Goal: Transaction & Acquisition: Book appointment/travel/reservation

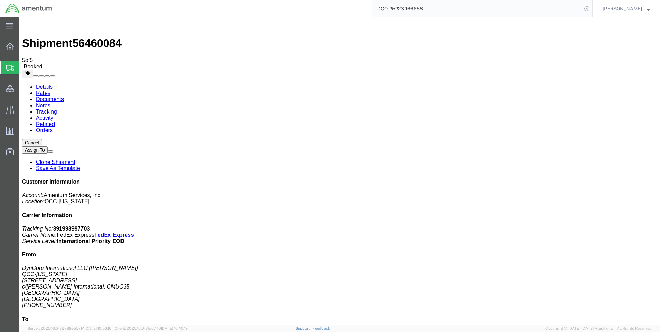
click at [591, 10] on icon at bounding box center [587, 9] width 10 height 10
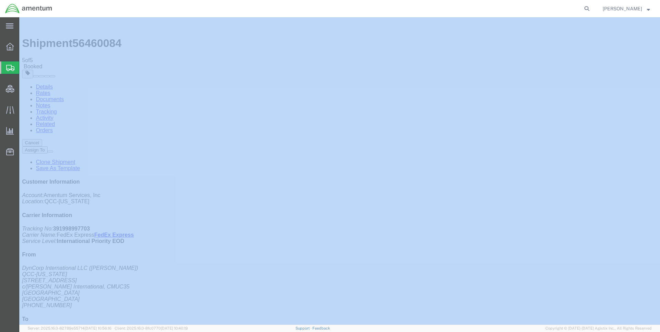
click at [591, 10] on icon at bounding box center [587, 9] width 10 height 10
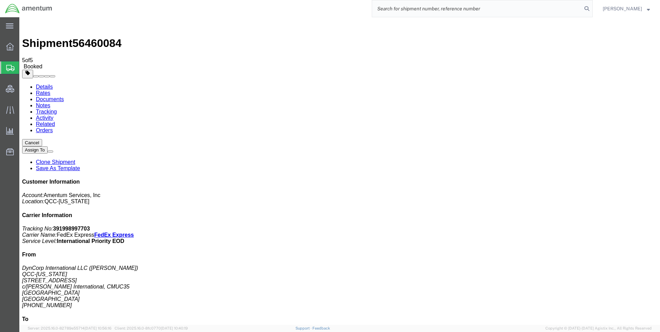
paste input "DCO-25223-166662"
type input "DCO-25223-166662"
click at [590, 7] on icon at bounding box center [587, 9] width 10 height 10
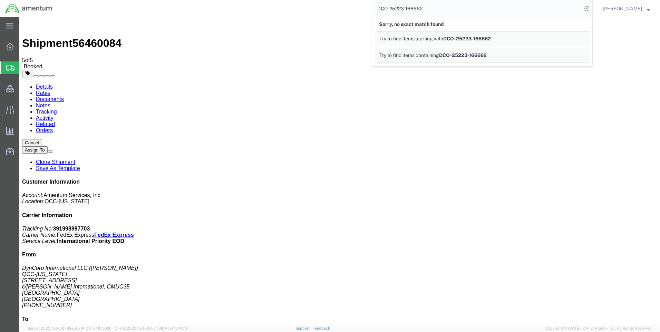
click at [477, 6] on input "DCO-25223-166662" at bounding box center [477, 8] width 210 height 17
drag, startPoint x: 444, startPoint y: 6, endPoint x: 384, endPoint y: 5, distance: 59.4
click at [382, 5] on input "DCO-25223-166662" at bounding box center [477, 8] width 210 height 17
click at [591, 7] on icon at bounding box center [587, 9] width 10 height 10
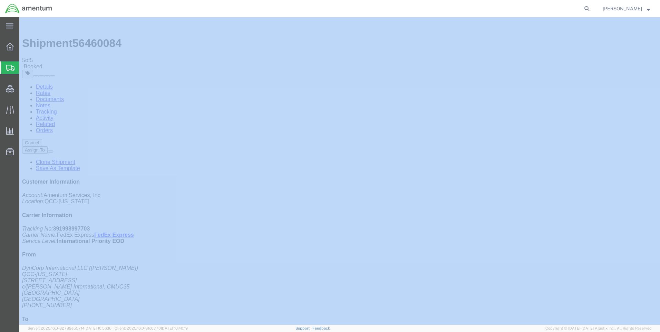
click at [591, 7] on icon at bounding box center [587, 9] width 10 height 10
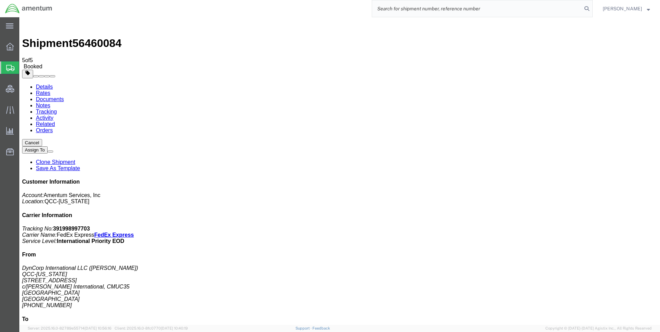
paste input "DCO-25223-166662"
type input "DCO-25223-166662"
click at [591, 6] on icon at bounding box center [587, 9] width 10 height 10
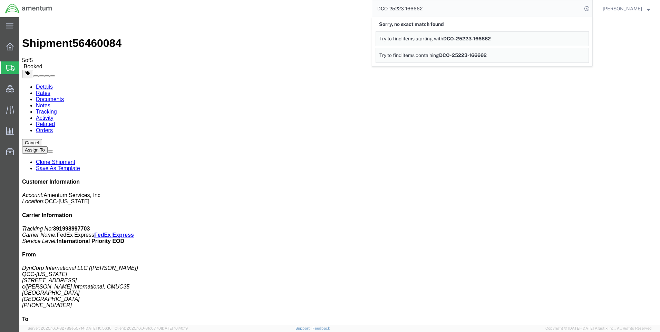
click at [591, 6] on icon at bounding box center [587, 9] width 10 height 10
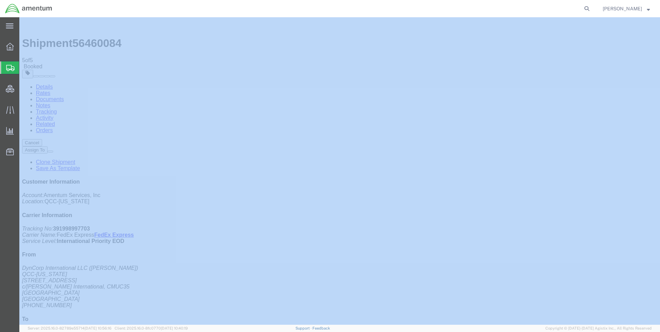
click at [591, 6] on icon at bounding box center [587, 9] width 10 height 10
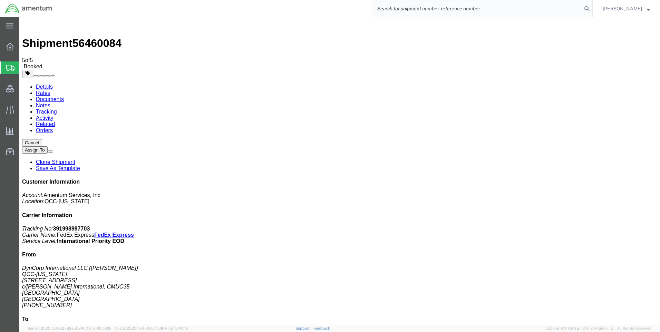
paste input "DCO-25223-166662"
type input "DCO-25223-166662"
click at [590, 7] on icon at bounding box center [587, 9] width 10 height 10
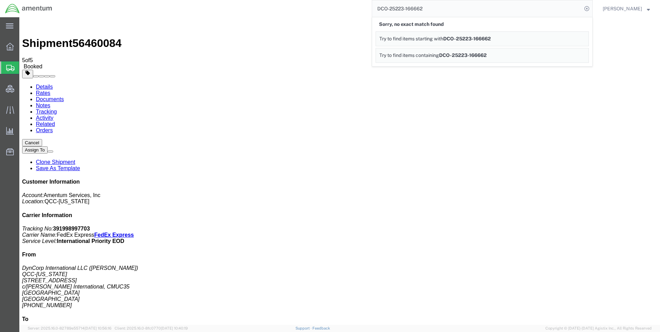
click at [590, 7] on icon at bounding box center [587, 9] width 10 height 10
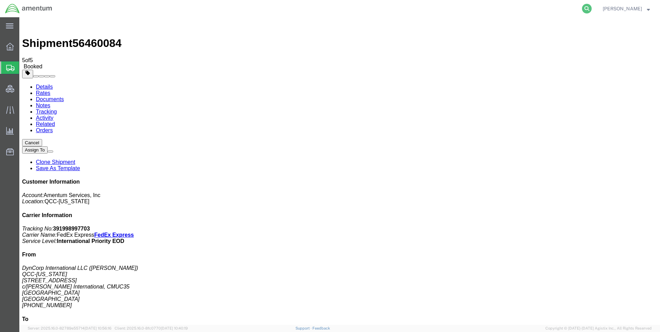
click at [591, 7] on icon at bounding box center [587, 9] width 10 height 10
paste input "DCO-25223-166662"
type input "DCO-25223-166662"
click at [591, 10] on icon at bounding box center [587, 9] width 10 height 10
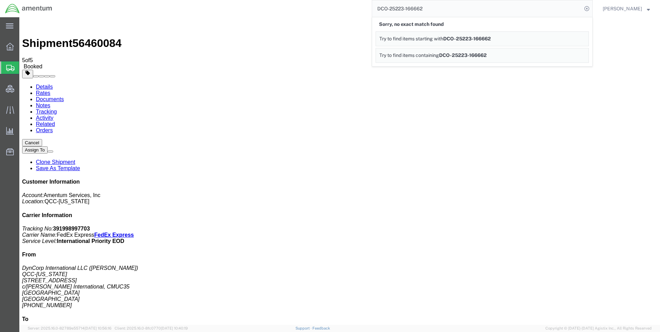
click at [591, 10] on icon at bounding box center [587, 9] width 10 height 10
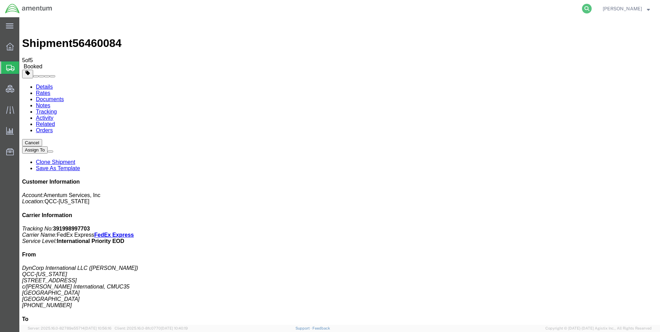
click at [591, 6] on icon at bounding box center [587, 9] width 10 height 10
paste input "DCO-25223-166662"
type input "DCO-25223-166662"
click at [591, 8] on icon at bounding box center [587, 9] width 10 height 10
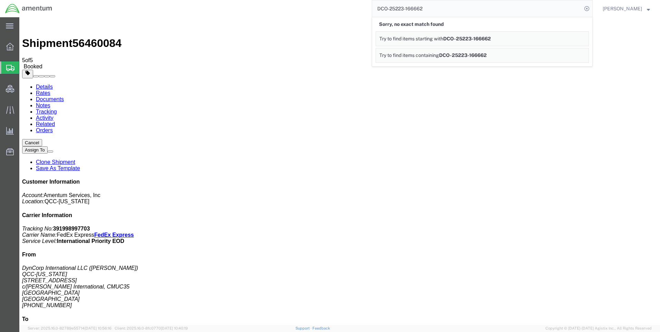
click at [591, 8] on icon at bounding box center [587, 9] width 10 height 10
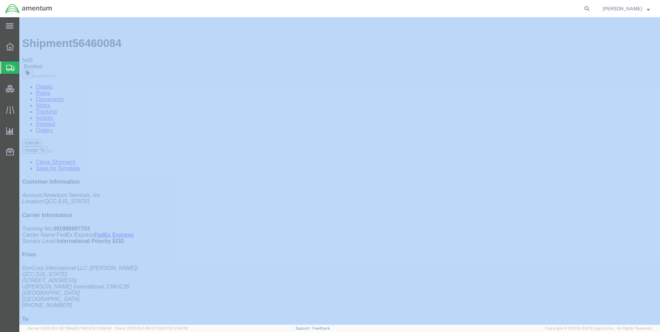
click at [591, 8] on icon at bounding box center [587, 9] width 10 height 10
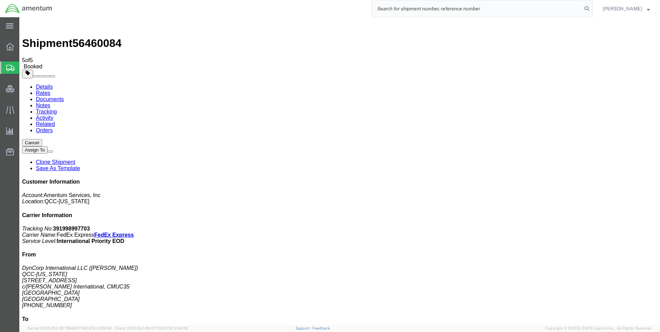
paste input "DCO-25223-166662"
type input "DCO-25223-166662"
click at [590, 8] on icon at bounding box center [587, 9] width 10 height 10
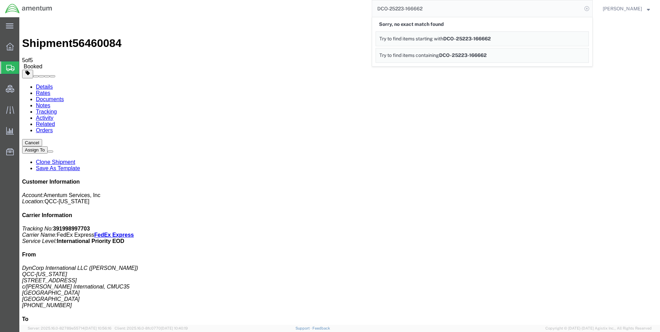
click at [591, 10] on icon at bounding box center [587, 9] width 10 height 10
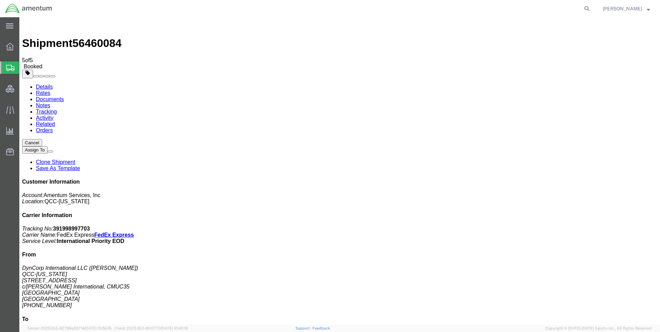
click at [591, 10] on icon at bounding box center [587, 9] width 10 height 10
paste input "DCO-25223-166662"
type input "DCO-25223-166662"
click at [590, 8] on icon at bounding box center [587, 9] width 10 height 10
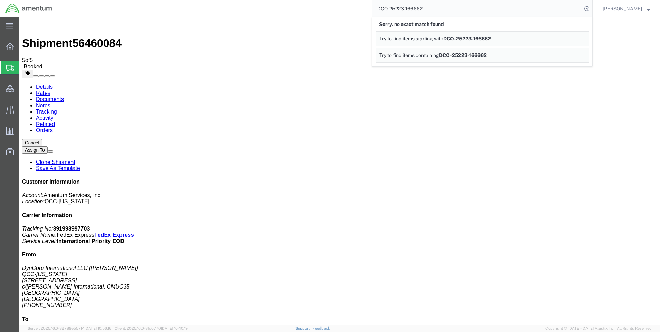
click at [590, 8] on icon at bounding box center [587, 9] width 10 height 10
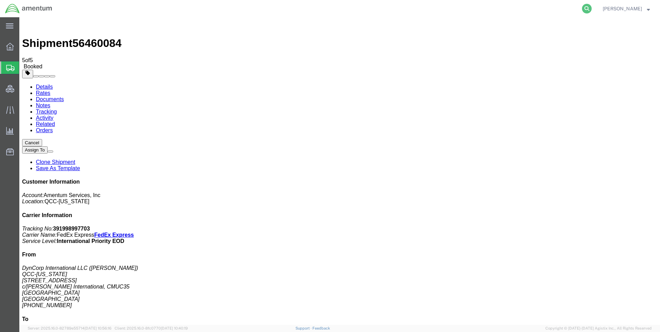
click at [591, 6] on icon at bounding box center [587, 9] width 10 height 10
paste input "DCO-25223-166662"
type input "DCO-25223-166662"
click at [591, 7] on icon at bounding box center [587, 9] width 10 height 10
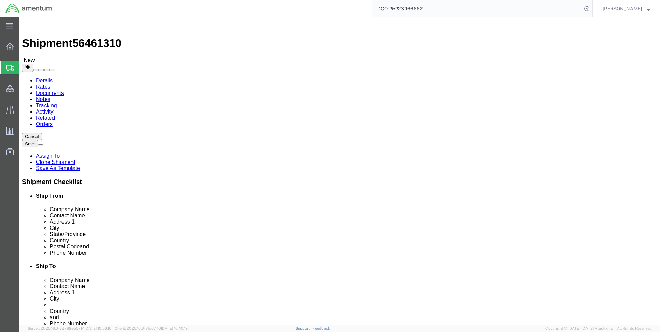
select select "42668"
select select "42654"
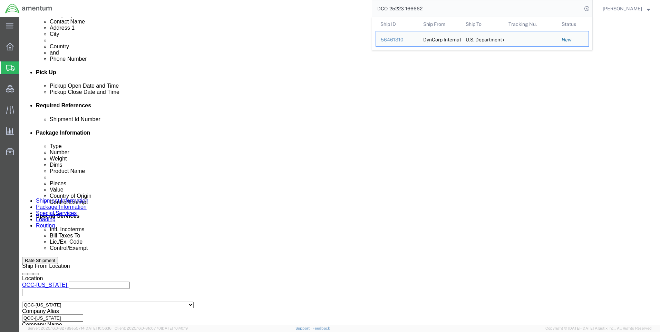
scroll to position [311, 0]
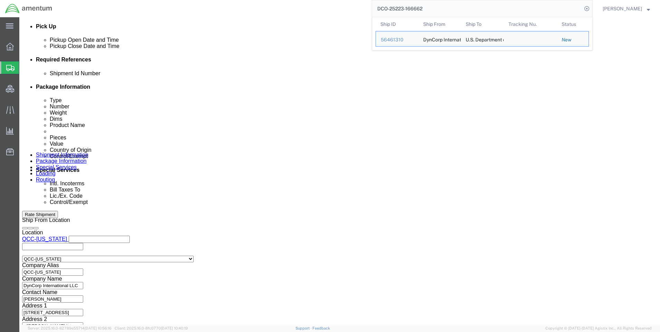
click icon
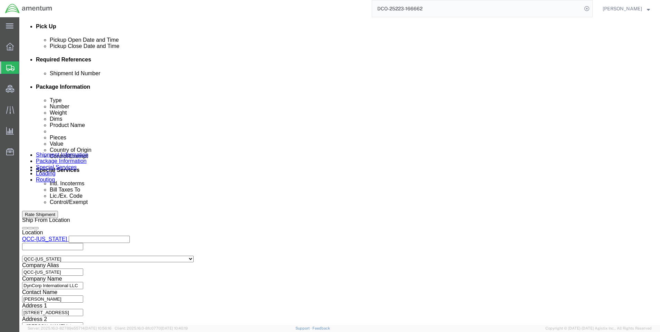
click icon
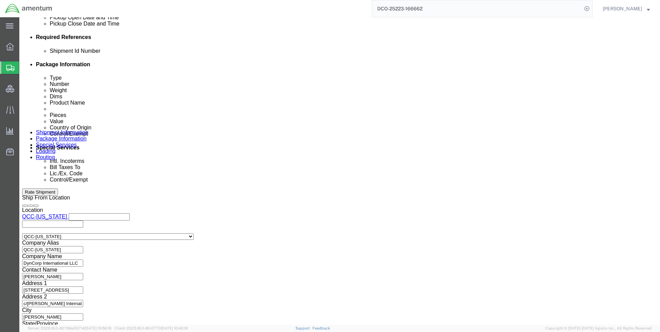
scroll to position [448, 0]
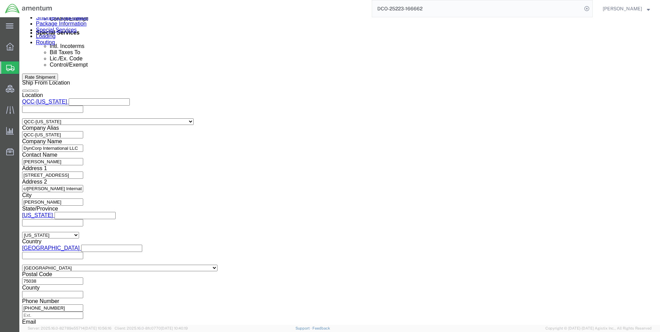
click button "Continue"
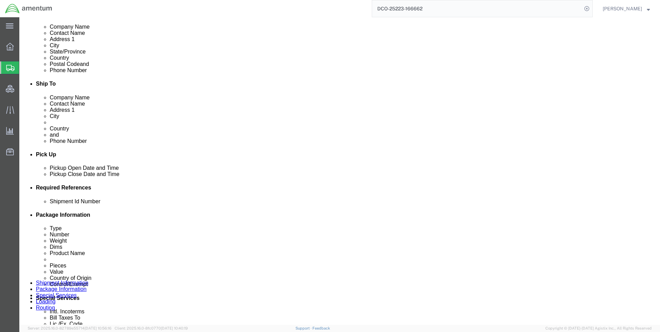
scroll to position [188, 0]
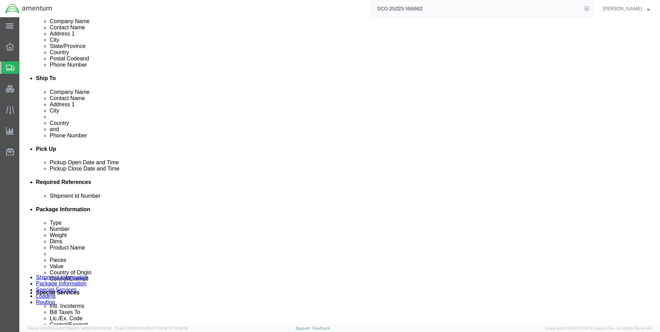
click button "Continue"
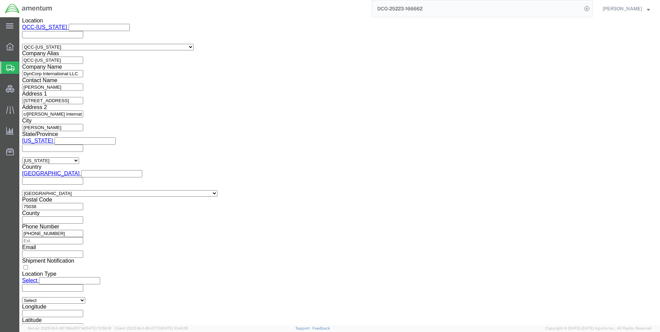
scroll to position [486, 0]
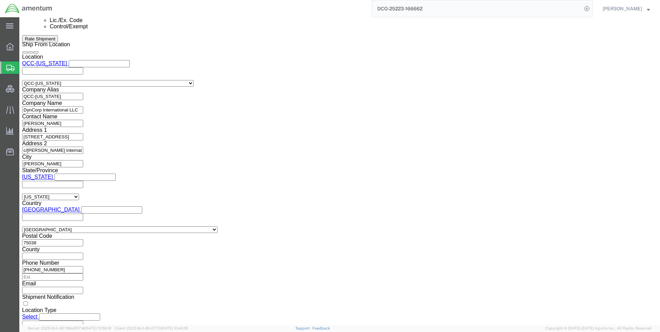
click select "Select ATF BIS DEA EPA FDA FTR ITAR OFAC Other (OPA)"
select select "FTR"
click select "Select ATF BIS DEA EPA FDA FTR ITAR OFAC Other (OPA)"
click select "Select 30.2(d)(2) 30.36 30.37(a) 30.37(f) 30.37(g) 30.37(h) 30.37(i) 30.37(j) 3…"
select select "30.37(a)"
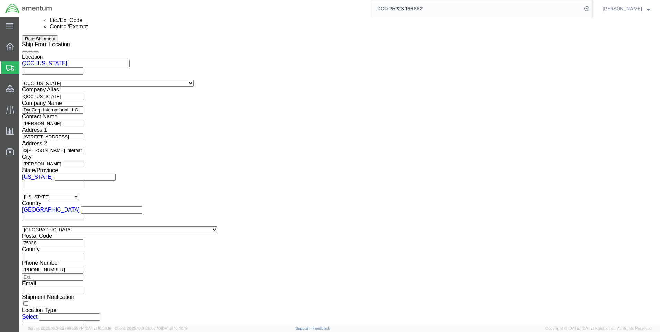
click select "Select 30.2(d)(2) 30.36 30.37(a) 30.37(f) 30.37(g) 30.37(h) 30.37(i) 30.37(j) 3…"
drag, startPoint x: 353, startPoint y: 130, endPoint x: 353, endPoint y: 134, distance: 4.2
click select "Select AES-Direct EEI Carrier File EEI EEI Exempt"
select select "EXEM"
click select "Select AES-Direct EEI Carrier File EEI EEI Exempt"
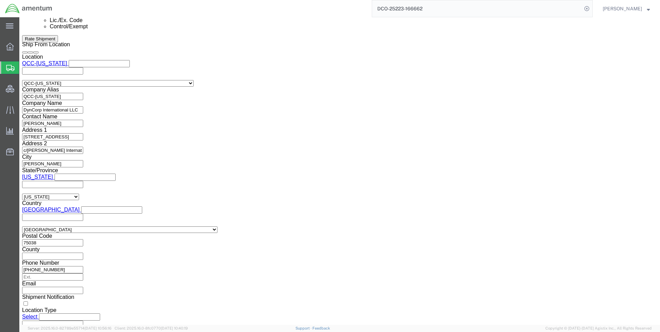
click button "Rate Shipment"
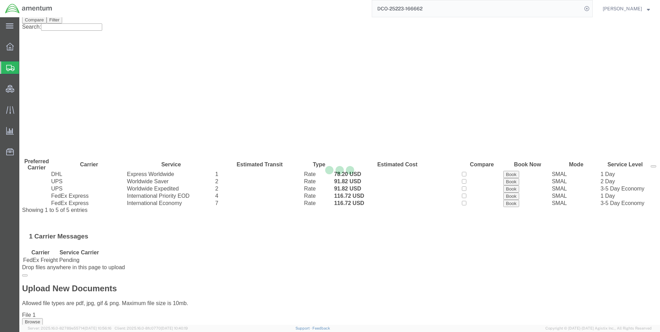
scroll to position [0, 0]
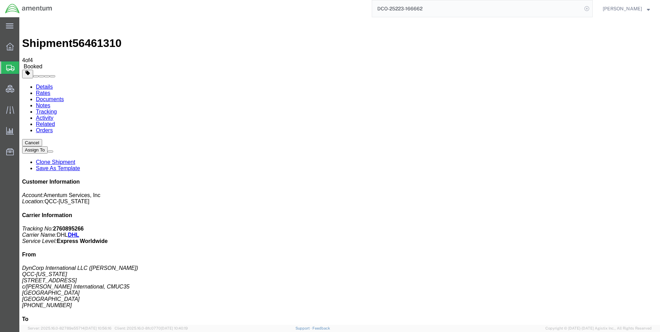
click at [591, 9] on icon at bounding box center [587, 9] width 10 height 10
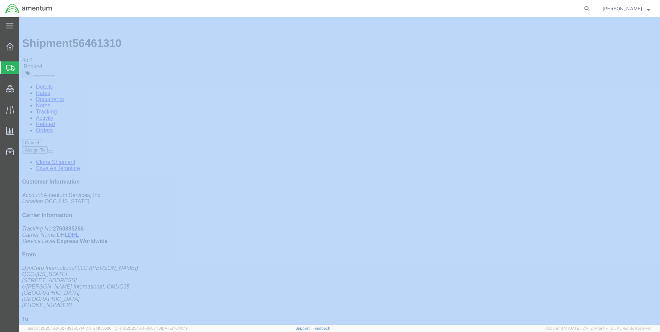
click at [591, 9] on icon at bounding box center [587, 9] width 10 height 10
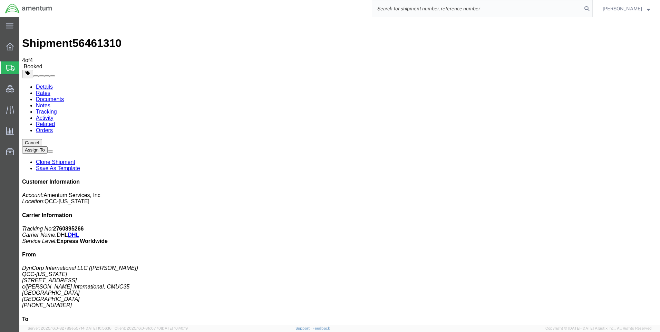
paste input "DCO-25223-166663"
type input "DCO-25223-166663"
click at [591, 6] on icon at bounding box center [587, 9] width 10 height 10
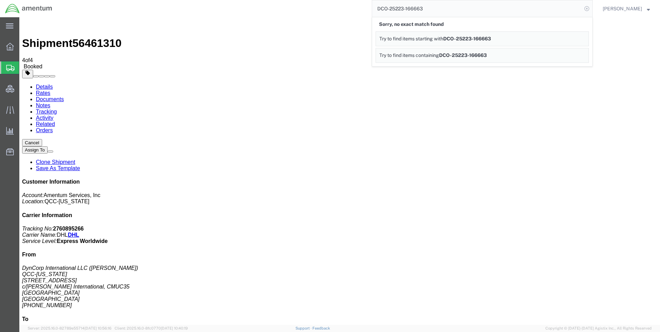
click at [591, 6] on icon at bounding box center [587, 9] width 10 height 10
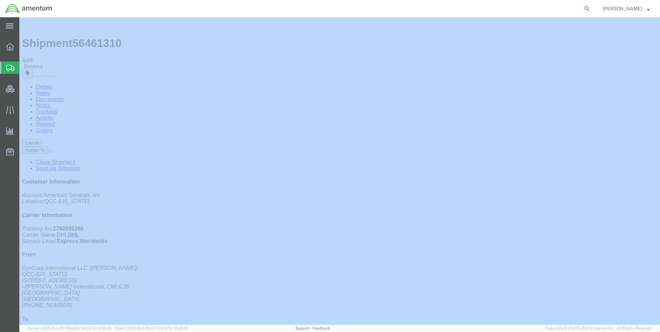
click at [591, 6] on icon at bounding box center [587, 9] width 10 height 10
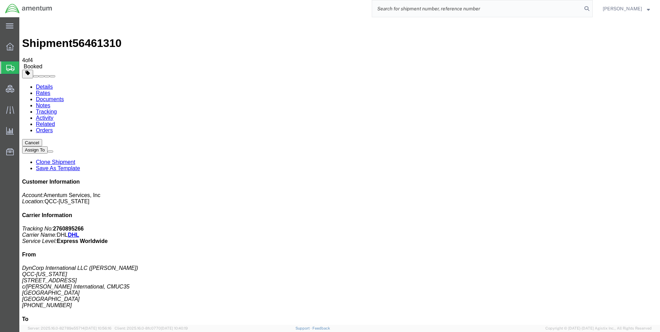
paste input "DCO-25223-166663"
type input "DCO-25223-166663"
click at [590, 7] on icon at bounding box center [587, 9] width 10 height 10
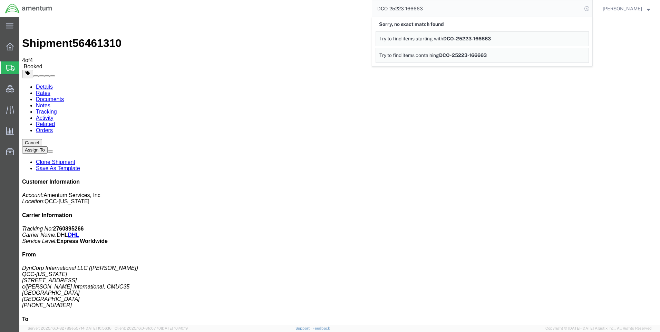
click at [591, 9] on icon at bounding box center [587, 9] width 10 height 10
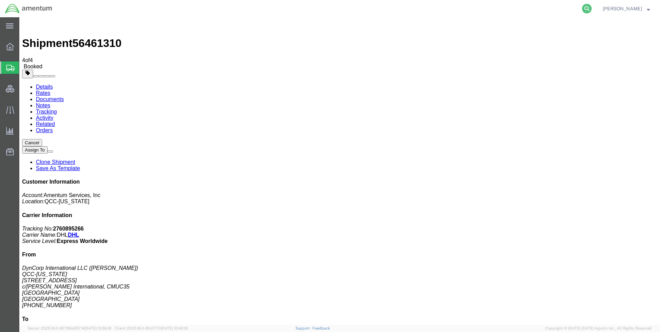
click at [591, 9] on icon at bounding box center [587, 9] width 10 height 10
paste input "DCO-25223-166663"
type input "DCO-25223-166663"
click at [590, 7] on icon at bounding box center [587, 9] width 10 height 10
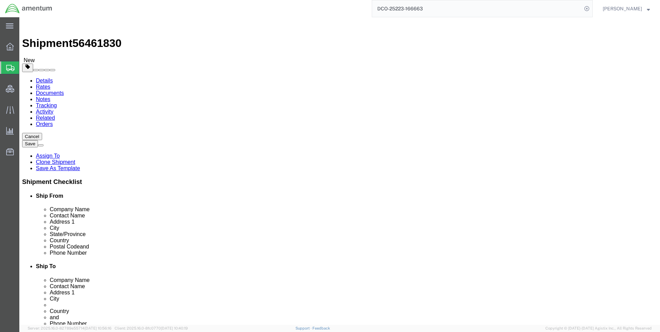
select select "42668"
select select "42654"
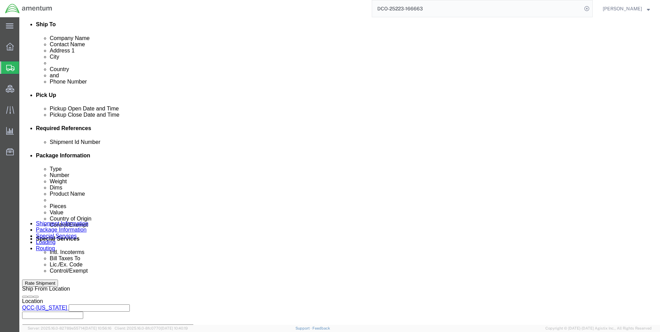
scroll to position [311, 0]
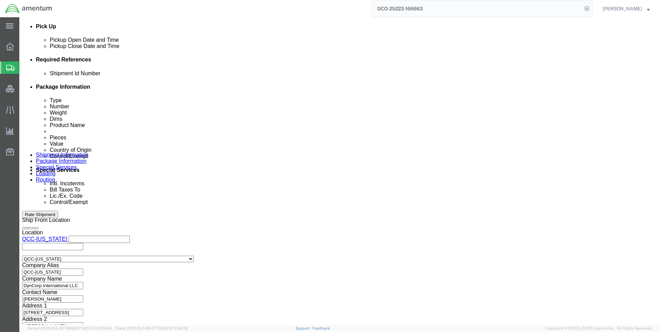
click icon
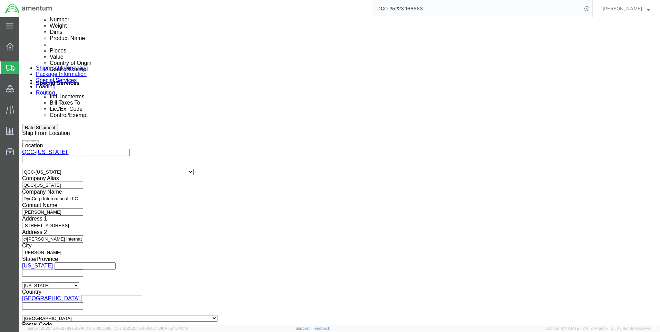
scroll to position [448, 0]
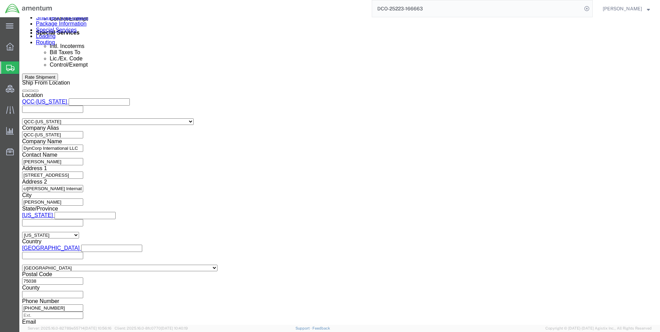
click button "Continue"
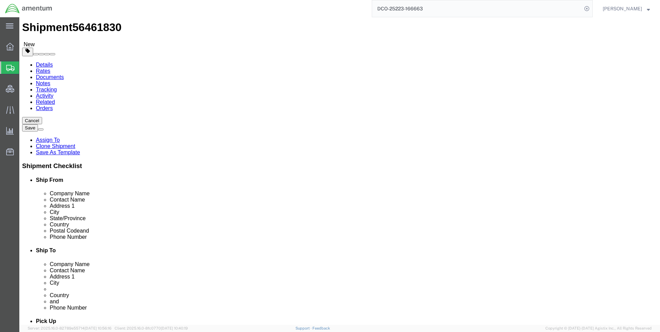
scroll to position [24, 0]
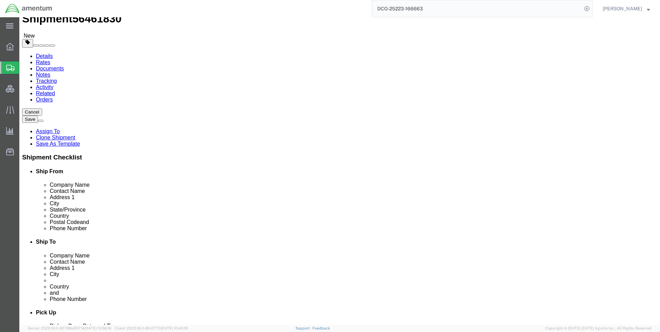
click button "Continue"
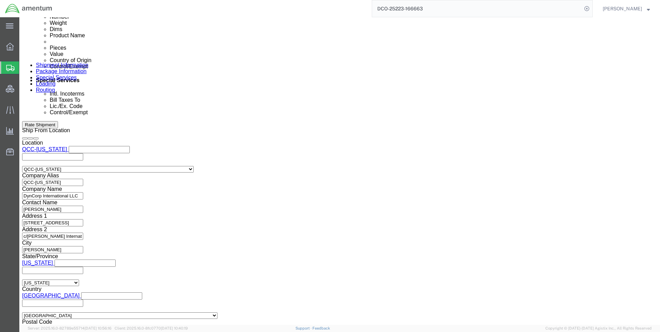
scroll to position [439, 0]
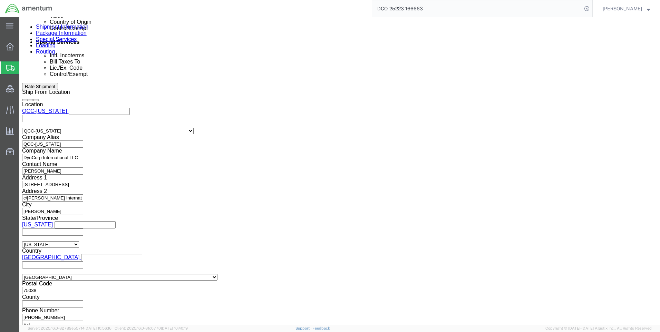
click select "Select ATF BIS DEA EPA FDA FTR ITAR OFAC Other (OPA)"
drag, startPoint x: 47, startPoint y: 220, endPoint x: 125, endPoint y: 193, distance: 82.3
click div "Control/Exempt Select ATF BIS DEA EPA FDA FTR ITAR OFAC Other (OPA) Lic./Ex. Co…"
drag, startPoint x: 359, startPoint y: 174, endPoint x: 355, endPoint y: 178, distance: 5.1
click select "Select AES-Direct EEI Carrier File EEI EEI Exempt"
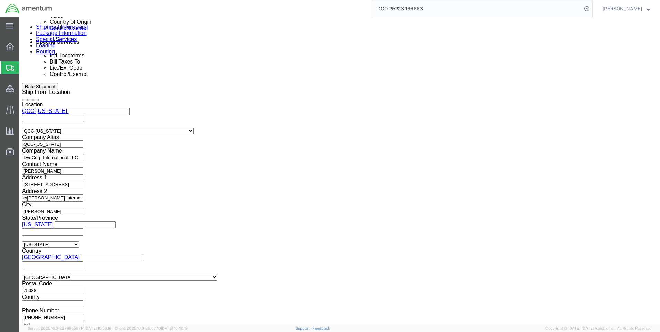
select select "AESD"
click select "Select AES-Direct EEI Carrier File EEI EEI Exempt"
click button "Rate Shipment"
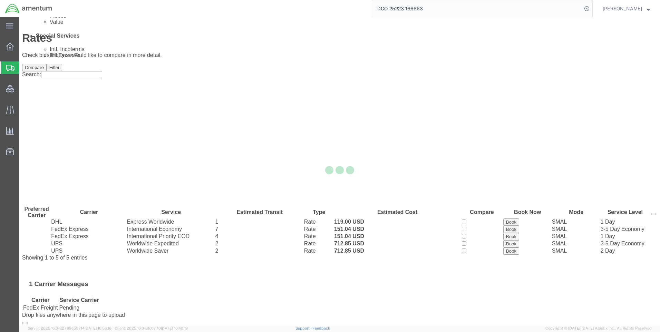
scroll to position [0, 0]
